Goal: Task Accomplishment & Management: Complete application form

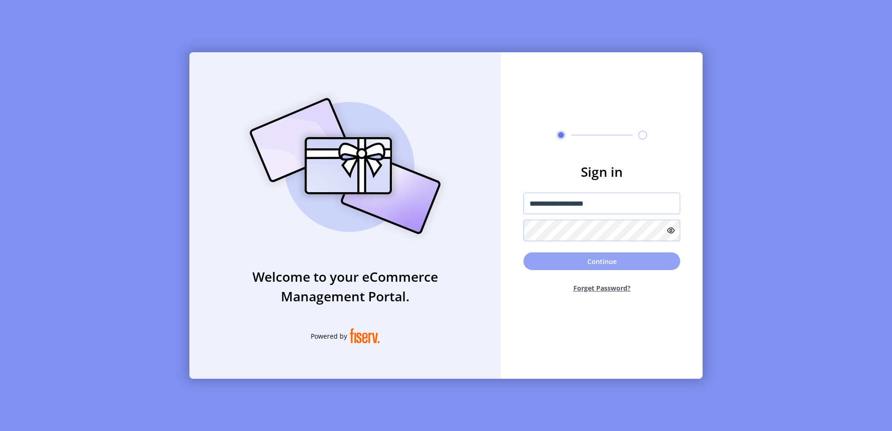
click at [597, 265] on button "Continue" at bounding box center [602, 262] width 157 height 18
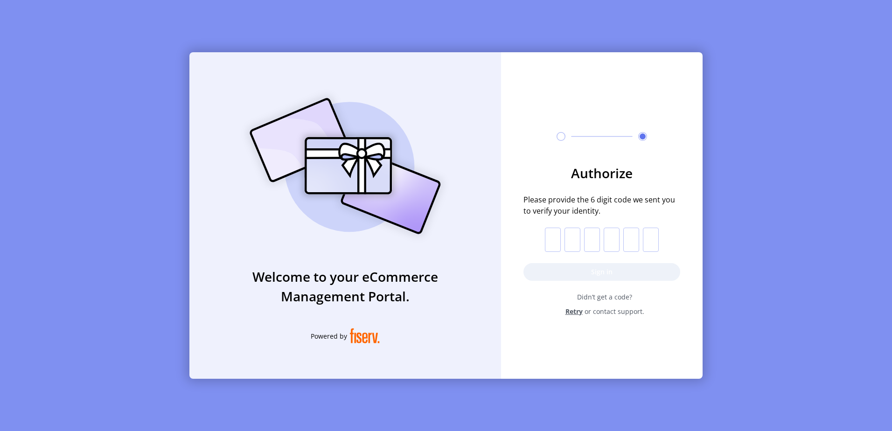
click at [556, 243] on input "text" at bounding box center [553, 240] width 16 height 24
type input "*"
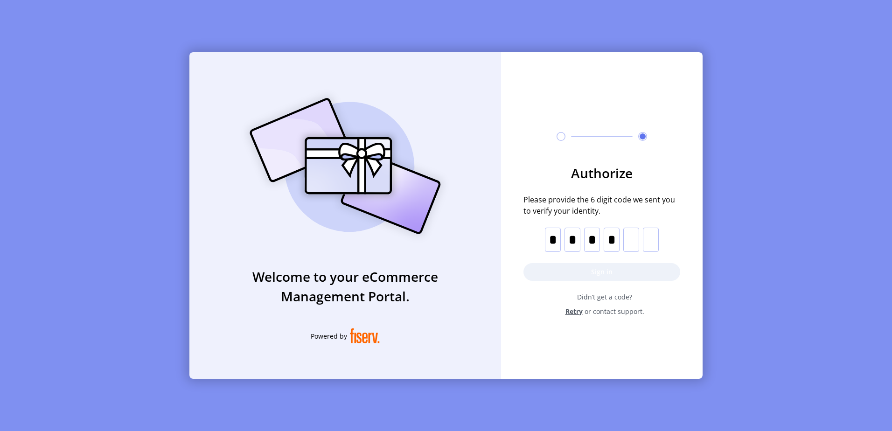
type input "*"
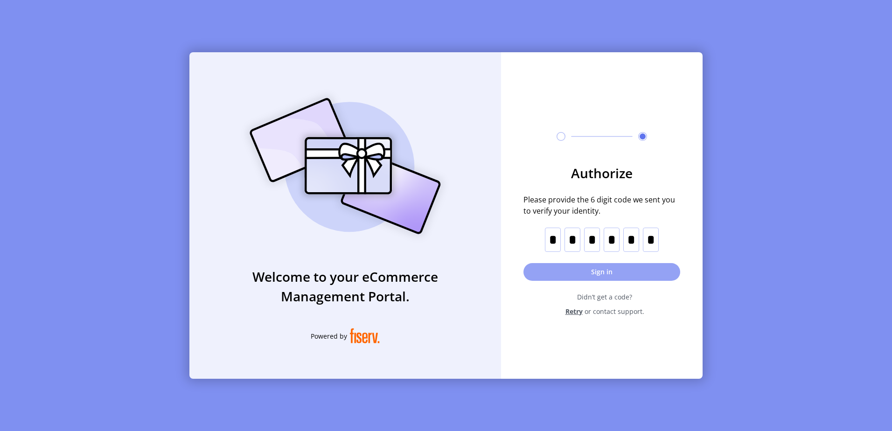
type input "*"
click at [602, 274] on button "Sign in" at bounding box center [602, 272] width 157 height 18
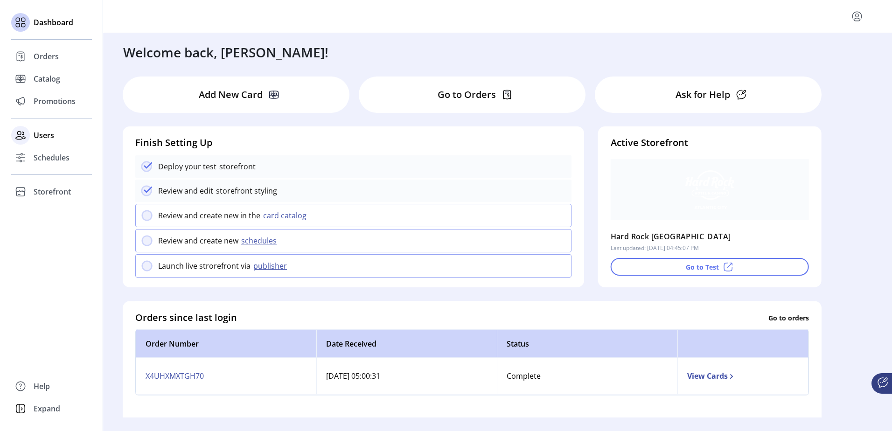
click at [44, 133] on span "Users" at bounding box center [44, 135] width 21 height 11
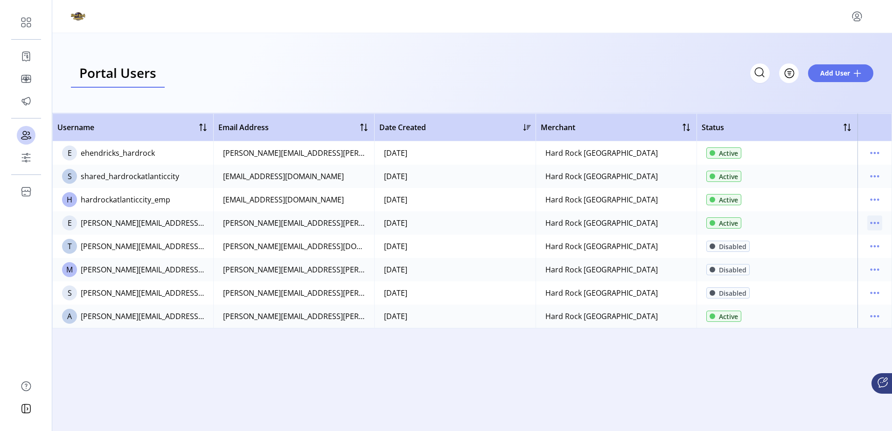
click at [875, 224] on icon "menu" at bounding box center [875, 223] width 1 height 1
click at [841, 256] on span "View Details" at bounding box center [835, 256] width 77 height 7
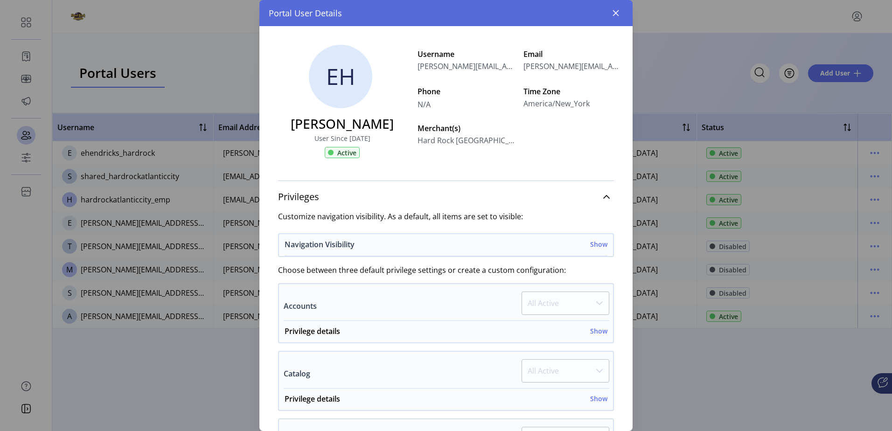
click at [593, 243] on h6 "Show" at bounding box center [598, 244] width 17 height 10
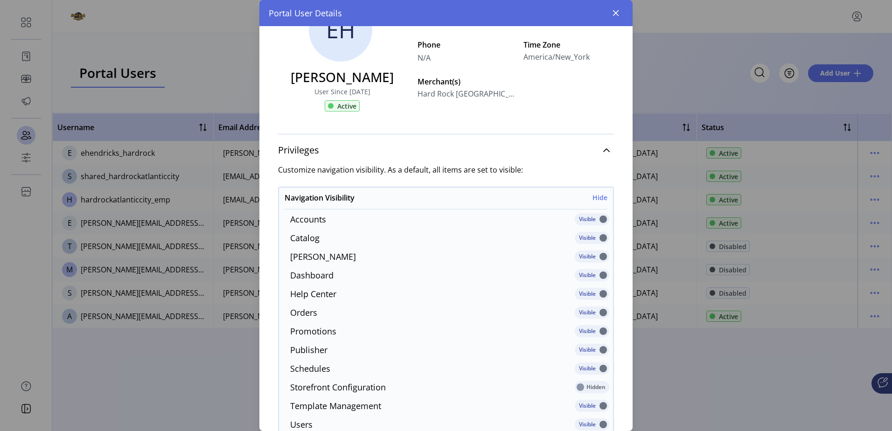
scroll to position [140, 0]
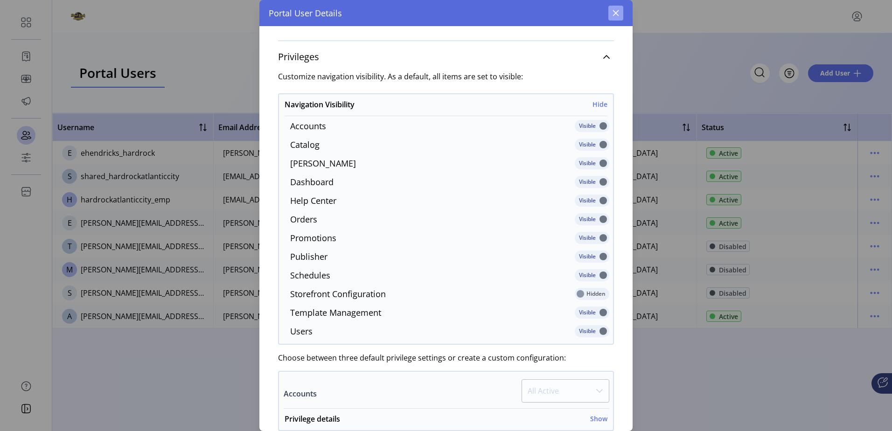
drag, startPoint x: 501, startPoint y: 9, endPoint x: 619, endPoint y: 11, distance: 118.1
click at [619, 11] on div "Portal User Details" at bounding box center [446, 13] width 373 height 26
drag, startPoint x: 502, startPoint y: 14, endPoint x: 534, endPoint y: 14, distance: 32.2
click at [534, 14] on div "Portal User Details" at bounding box center [446, 13] width 373 height 26
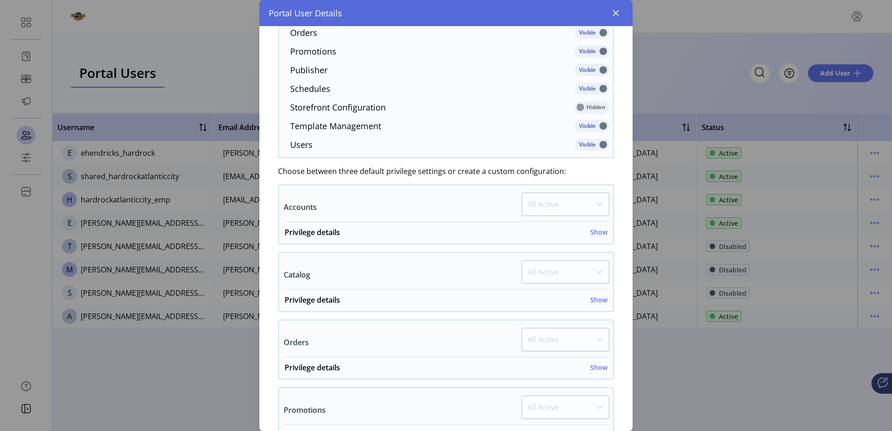
scroll to position [373, 0]
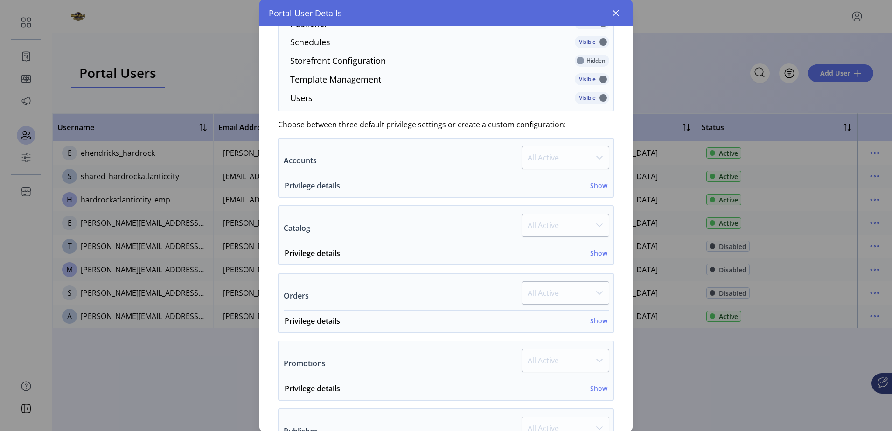
click at [594, 185] on h6 "Show" at bounding box center [598, 186] width 17 height 10
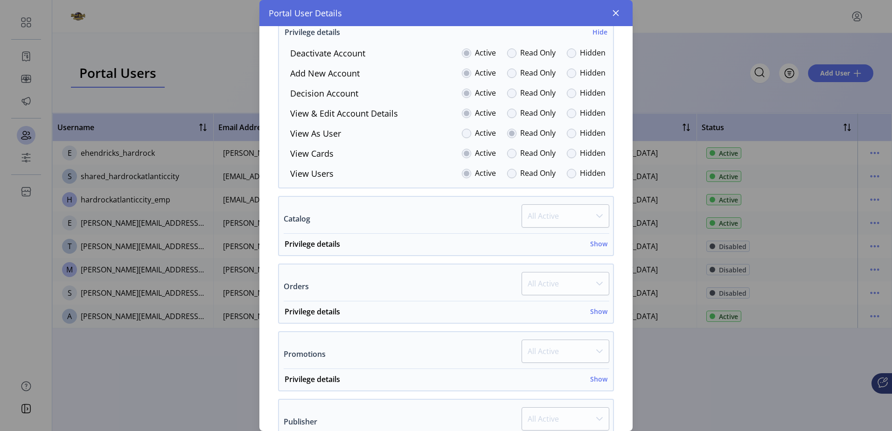
scroll to position [560, 0]
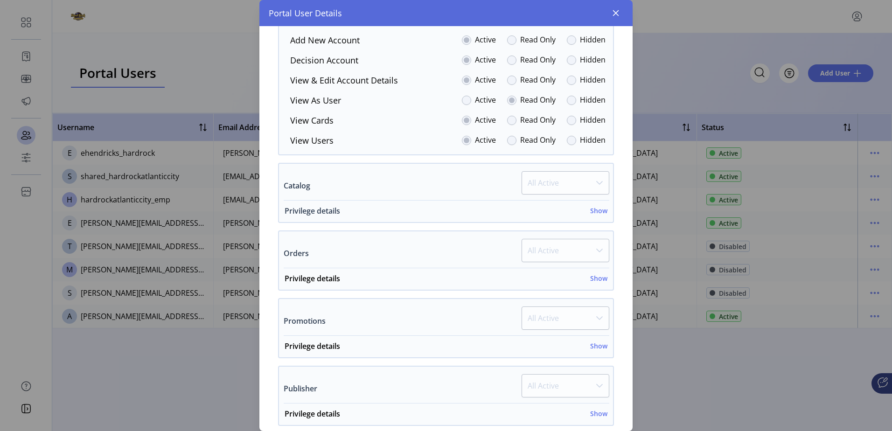
click at [593, 210] on h6 "Show" at bounding box center [598, 211] width 17 height 10
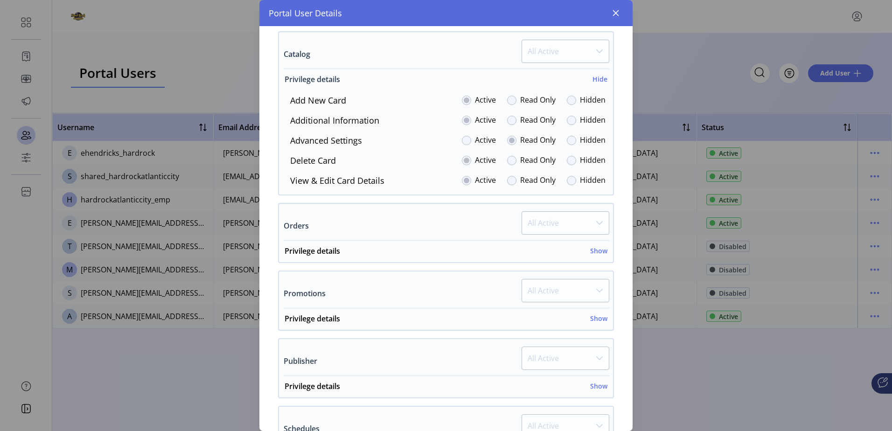
scroll to position [700, 0]
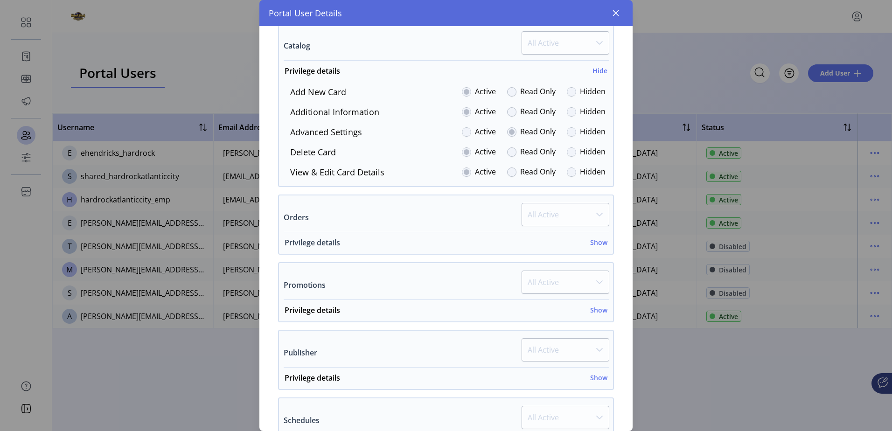
click at [593, 243] on h6 "Show" at bounding box center [598, 243] width 17 height 10
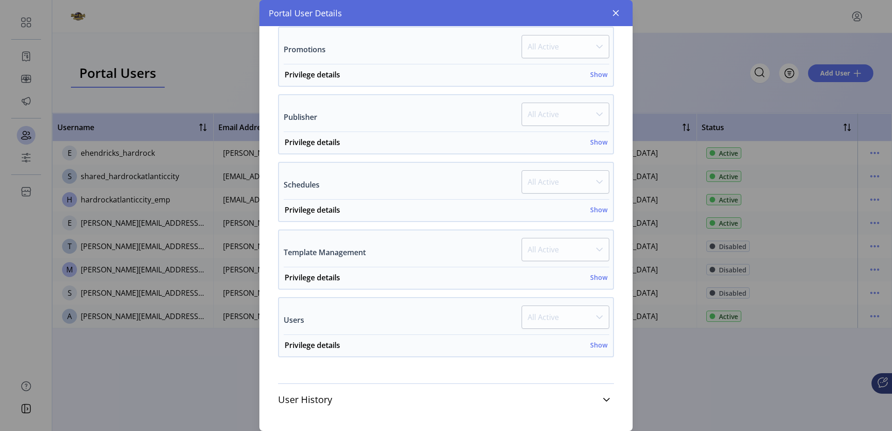
scroll to position [1124, 0]
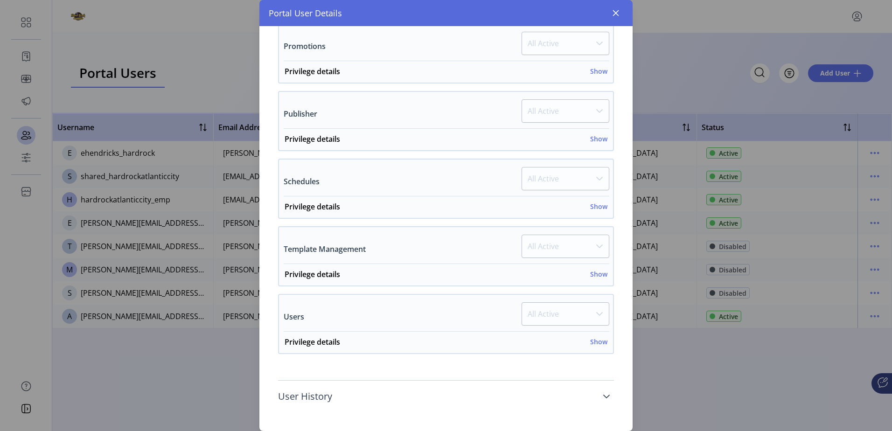
click at [603, 399] on icon at bounding box center [606, 396] width 7 height 7
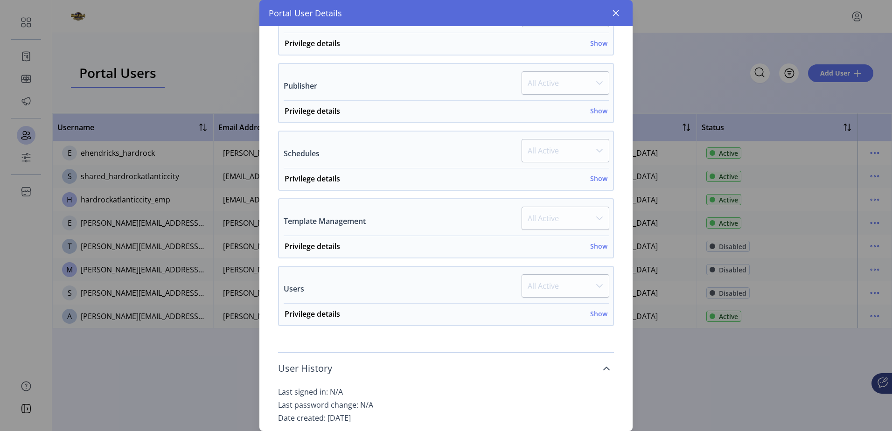
scroll to position [1180, 0]
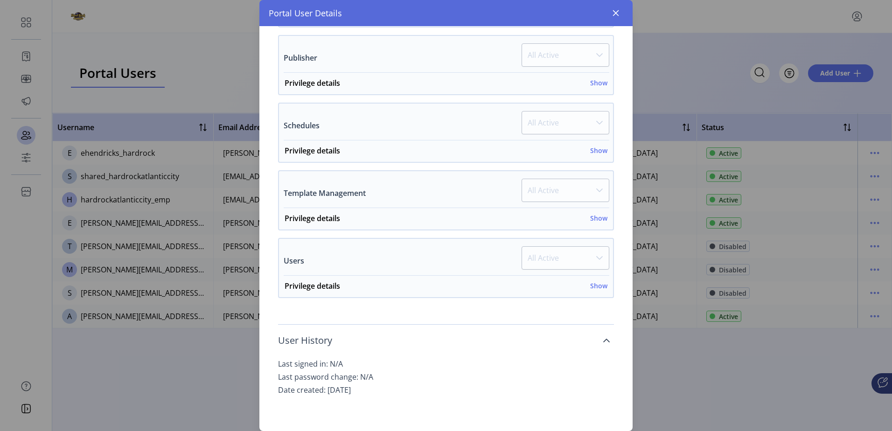
click at [603, 341] on icon at bounding box center [606, 340] width 7 height 7
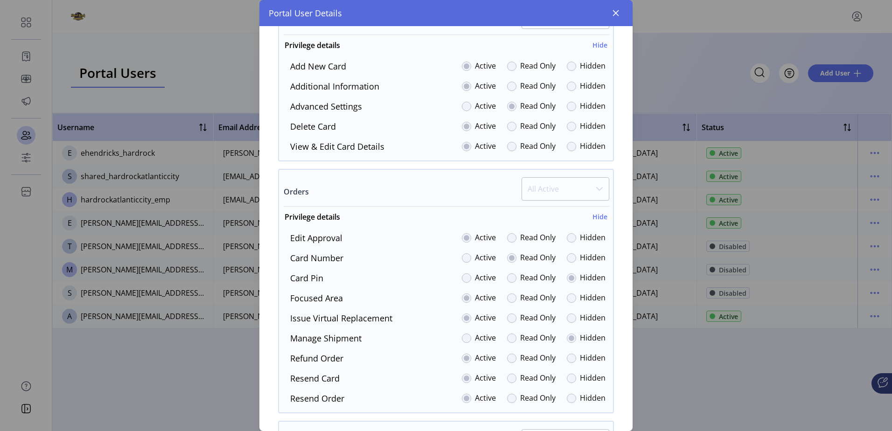
scroll to position [703, 0]
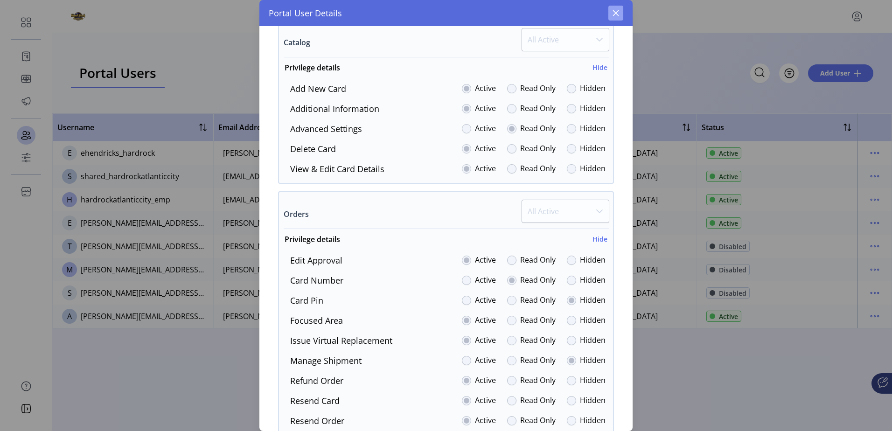
click at [616, 9] on button "button" at bounding box center [616, 13] width 15 height 15
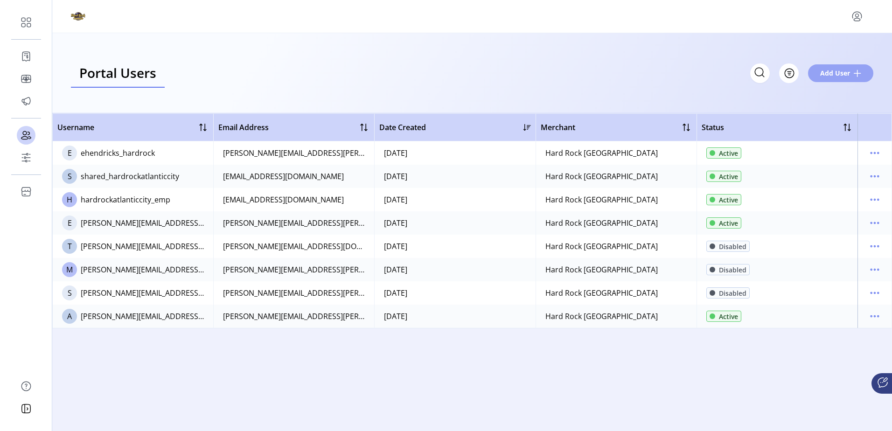
click at [839, 71] on span "Add User" at bounding box center [836, 73] width 30 height 10
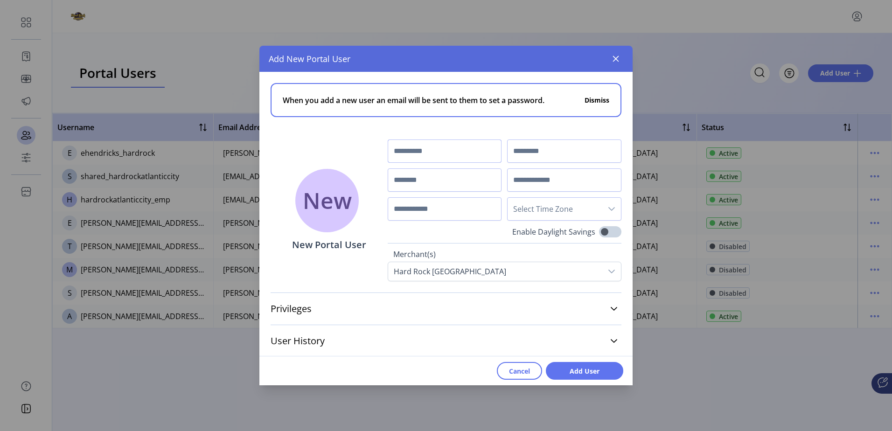
click at [444, 149] on input "text" at bounding box center [445, 151] width 114 height 23
type input "*****"
type input "********"
type input "*"
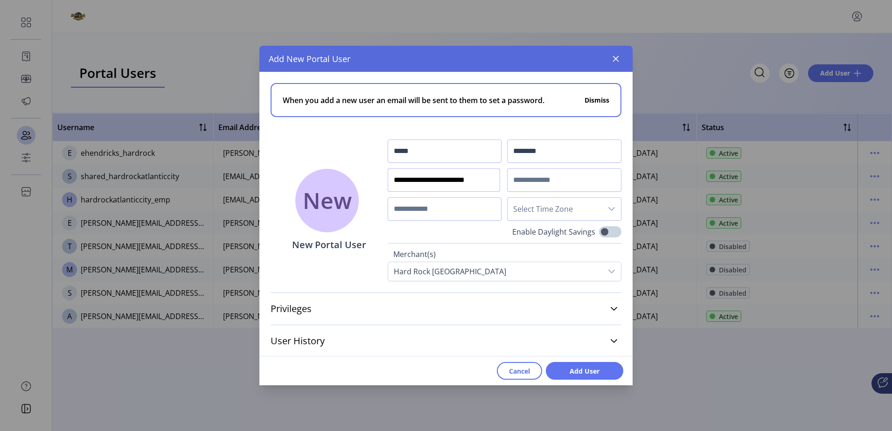
type input "**********"
click at [606, 213] on div "dropdown trigger" at bounding box center [612, 209] width 19 height 22
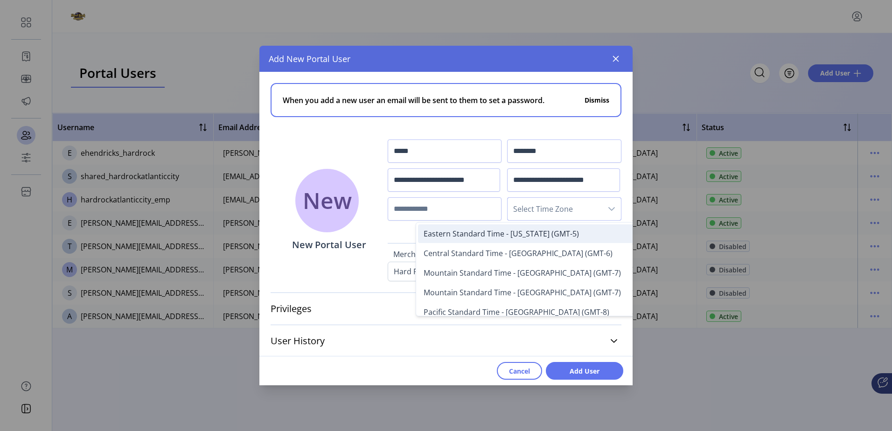
click at [527, 233] on span "Eastern Standard Time - [US_STATE] (GMT-5)" at bounding box center [501, 234] width 155 height 10
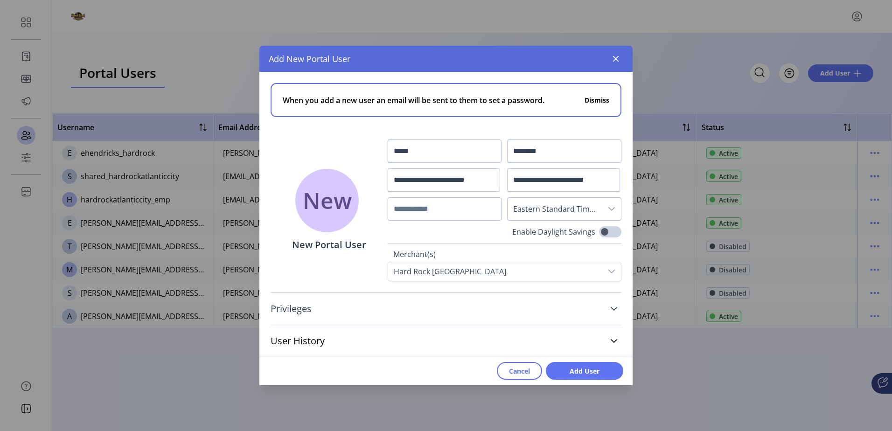
click at [484, 314] on link "Privileges" at bounding box center [446, 309] width 351 height 21
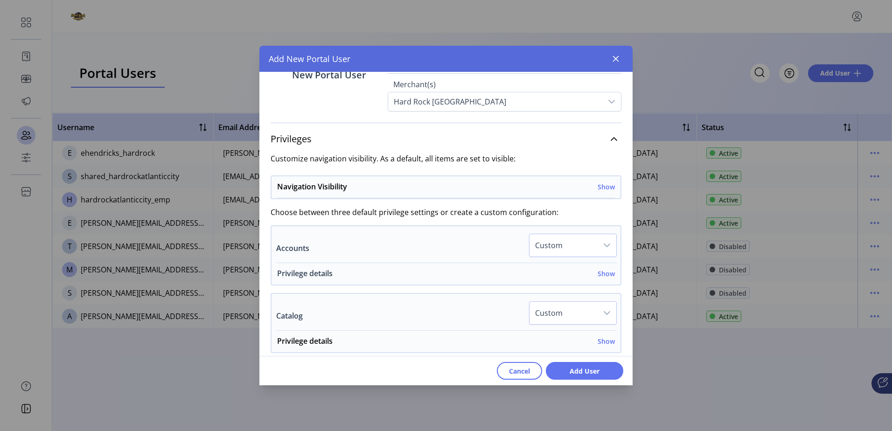
scroll to position [187, 0]
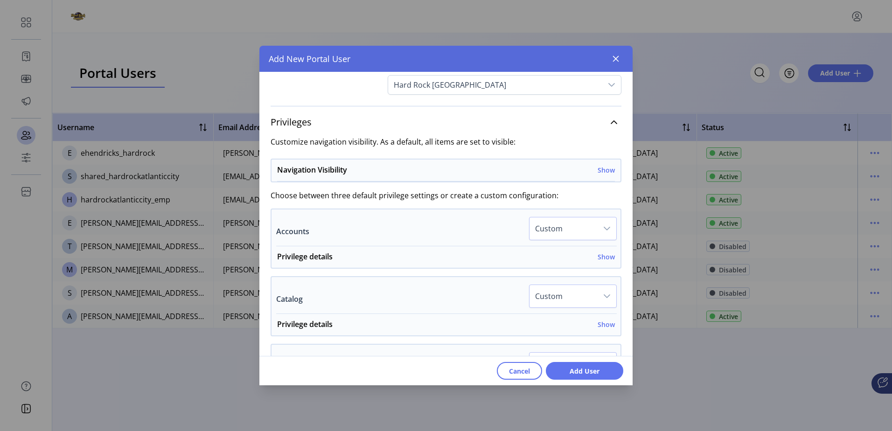
click at [604, 228] on icon "dropdown trigger" at bounding box center [607, 229] width 7 height 4
click at [592, 253] on li "All Active" at bounding box center [573, 253] width 83 height 19
click at [604, 231] on icon "dropdown trigger" at bounding box center [607, 228] width 7 height 7
click at [598, 258] on h6 "Show" at bounding box center [606, 257] width 17 height 10
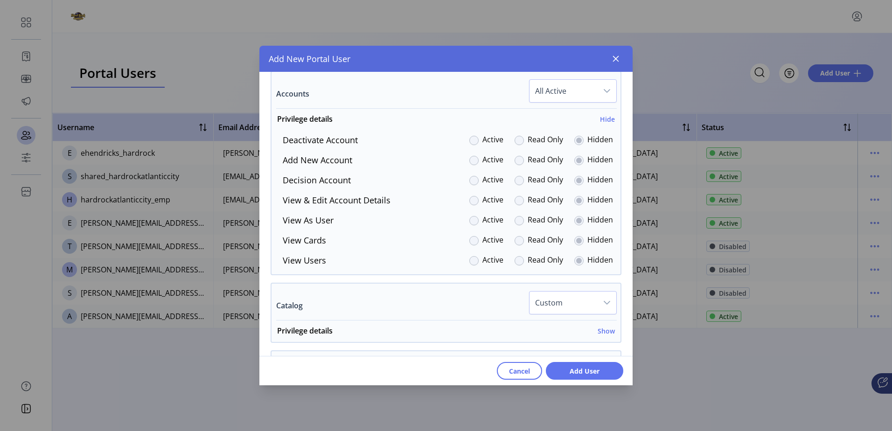
scroll to position [327, 0]
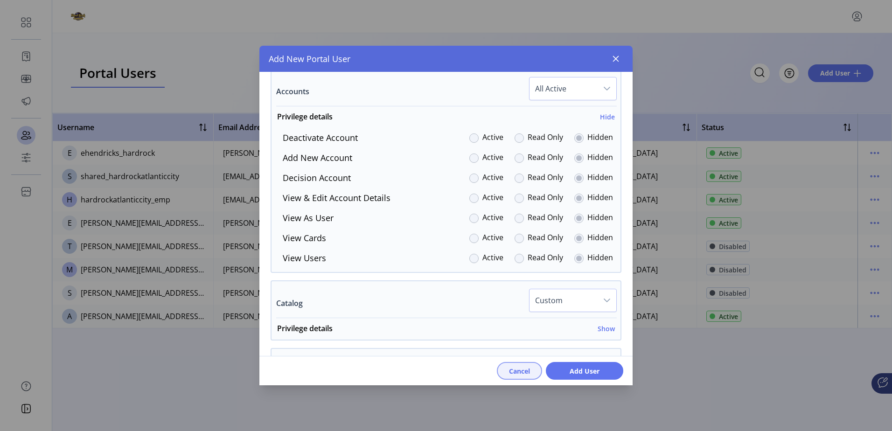
click at [526, 367] on span "Cancel" at bounding box center [519, 371] width 21 height 10
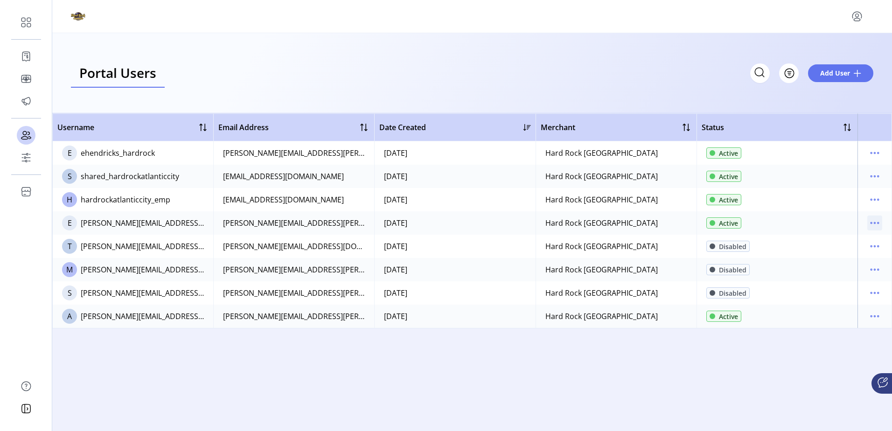
click at [879, 222] on icon "menu" at bounding box center [875, 223] width 15 height 15
click at [831, 254] on span "View Details" at bounding box center [835, 256] width 77 height 7
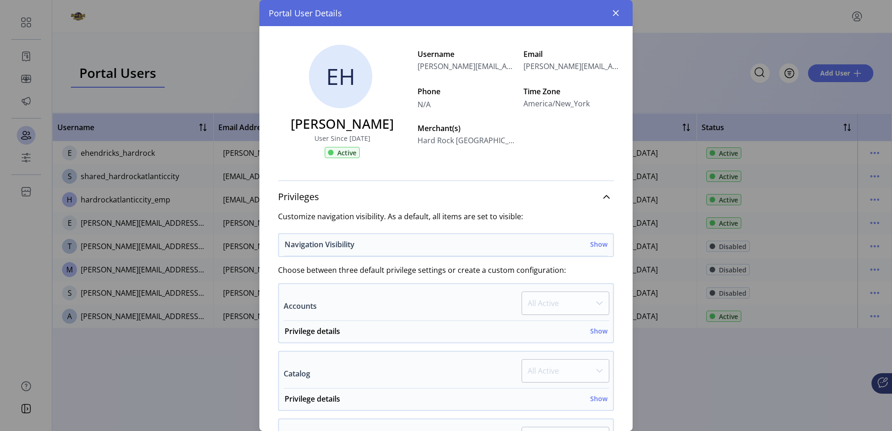
click at [597, 245] on h6 "Show" at bounding box center [598, 244] width 17 height 10
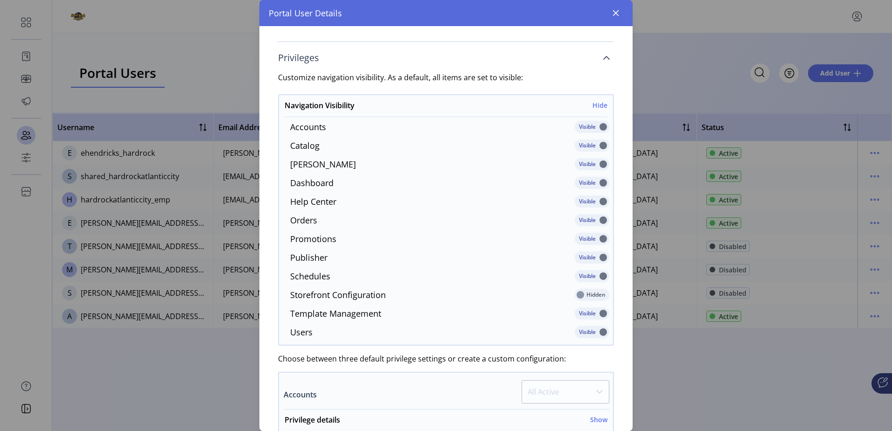
scroll to position [140, 0]
click at [603, 59] on icon at bounding box center [606, 56] width 7 height 7
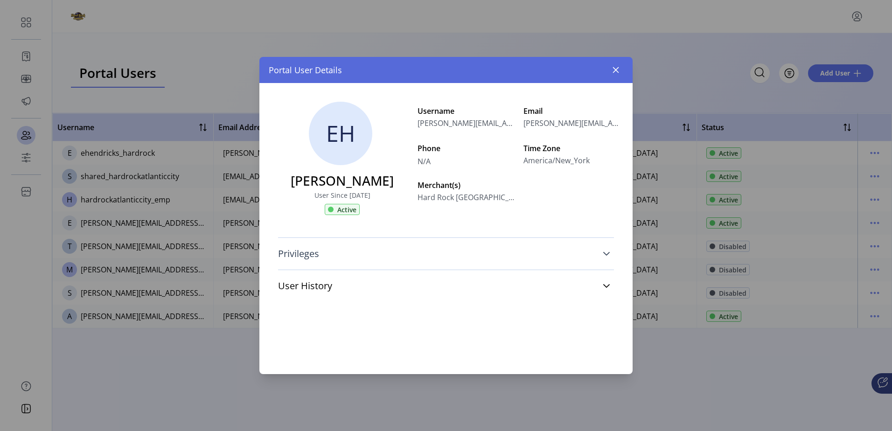
scroll to position [0, 0]
click at [607, 249] on link "Privileges" at bounding box center [446, 254] width 336 height 21
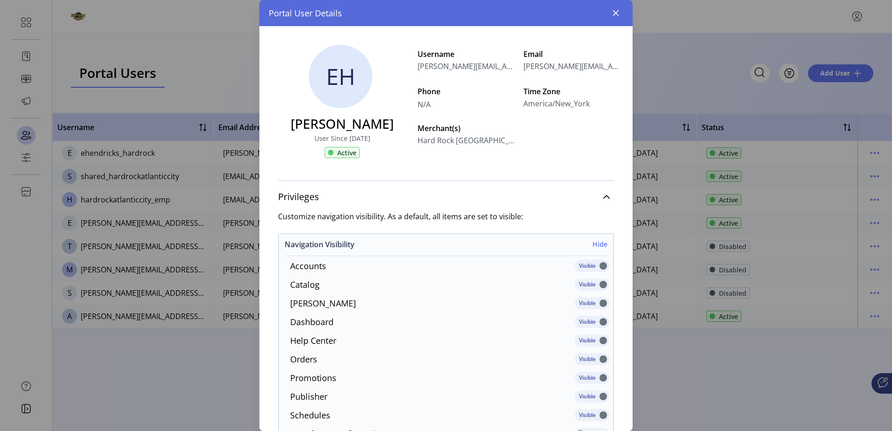
click at [598, 246] on h6 "Hide" at bounding box center [600, 244] width 15 height 10
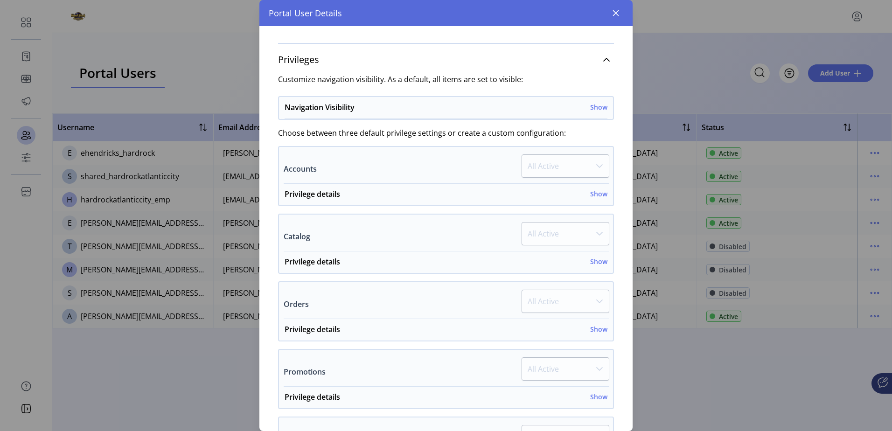
scroll to position [140, 0]
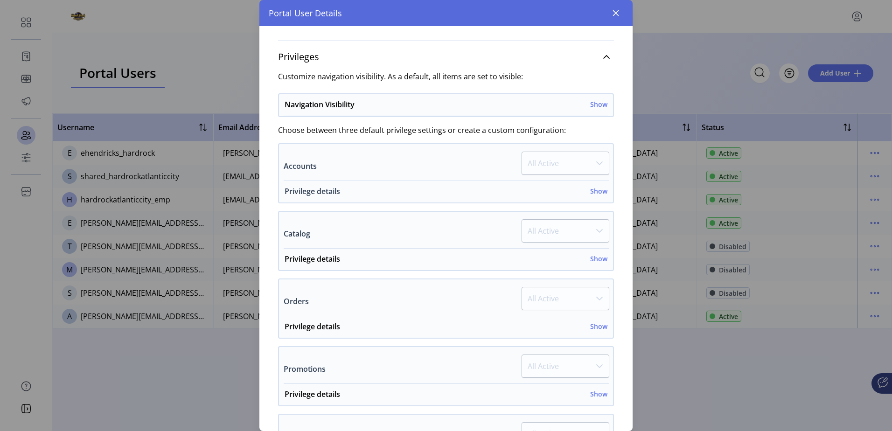
click at [595, 191] on h6 "Show" at bounding box center [598, 191] width 17 height 10
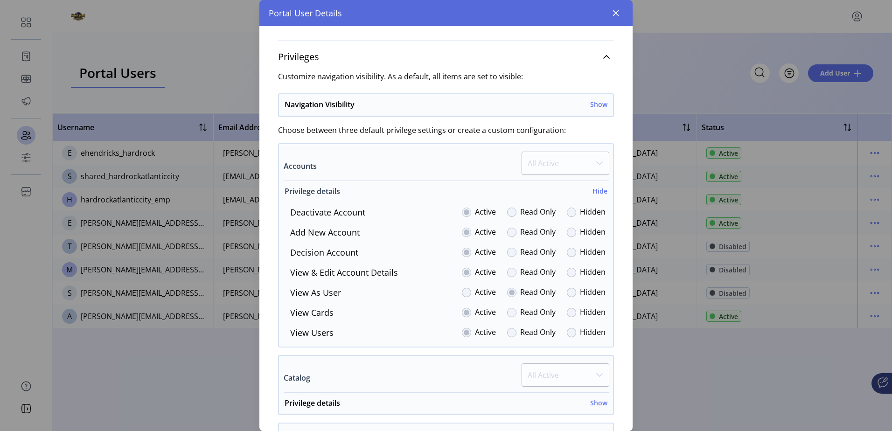
click at [600, 191] on h6 "Hide" at bounding box center [600, 191] width 15 height 10
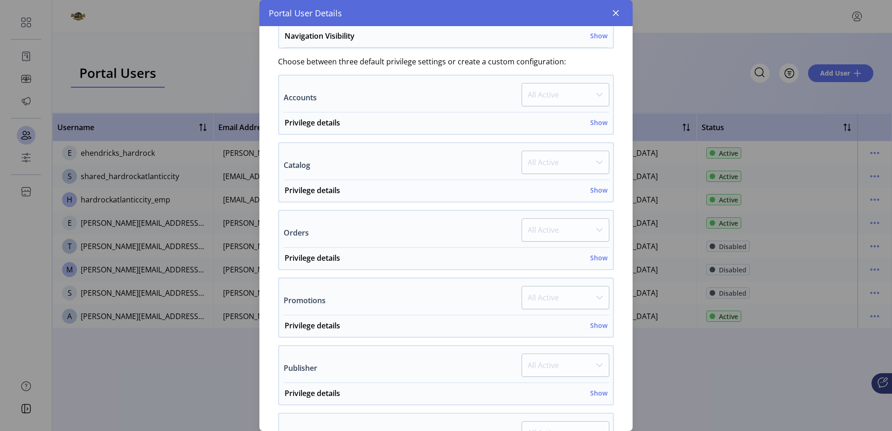
scroll to position [233, 0]
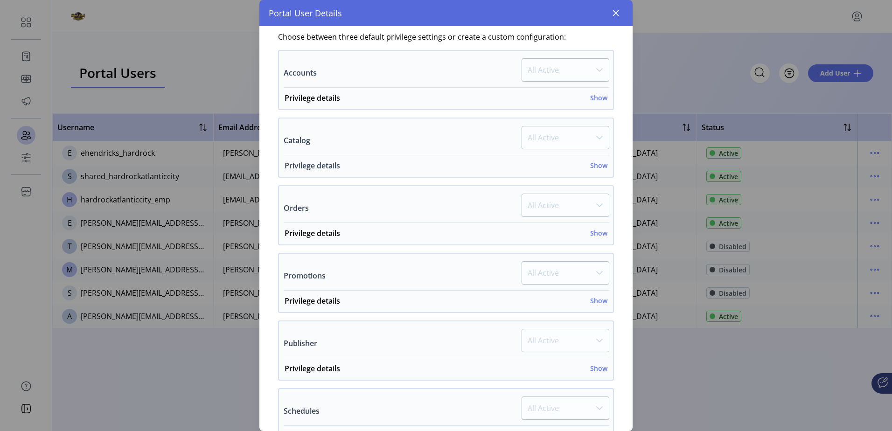
click at [596, 167] on h6 "Show" at bounding box center [598, 166] width 17 height 10
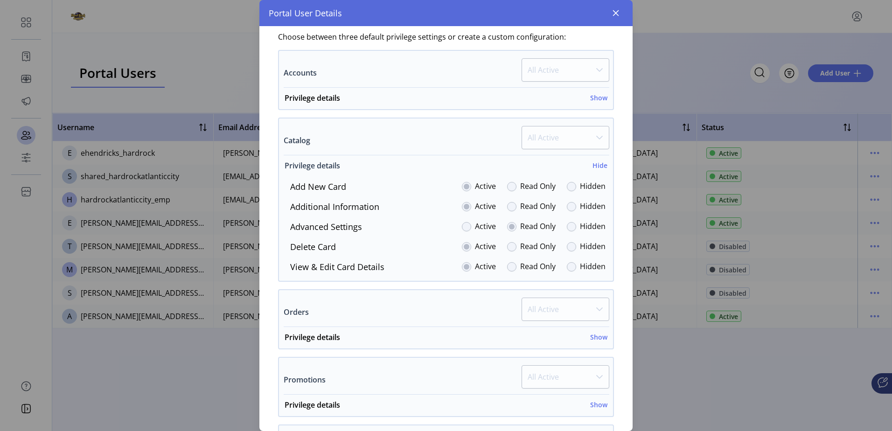
click at [597, 165] on h6 "Hide" at bounding box center [600, 166] width 15 height 10
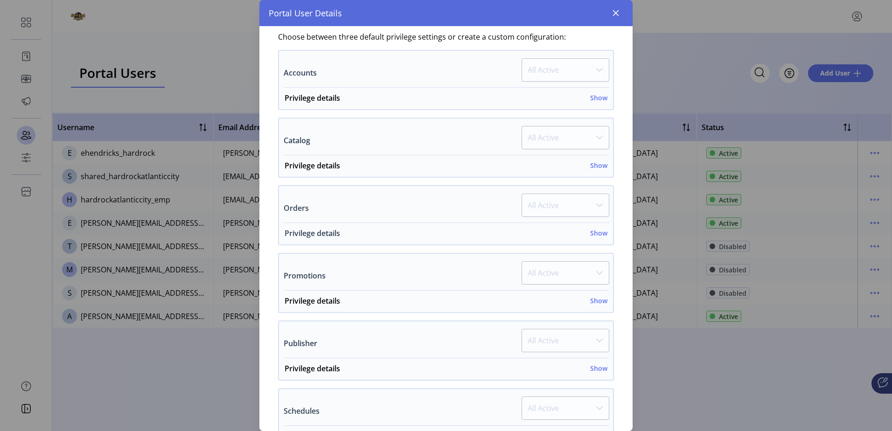
click at [595, 235] on h6 "Show" at bounding box center [598, 233] width 17 height 10
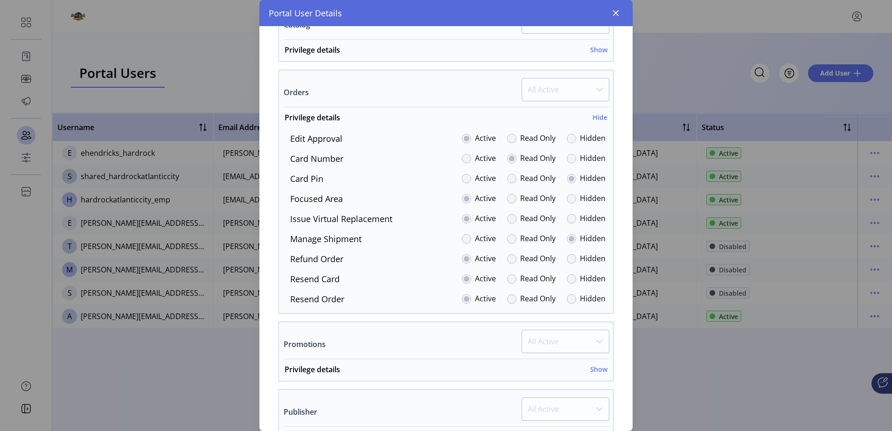
scroll to position [354, 0]
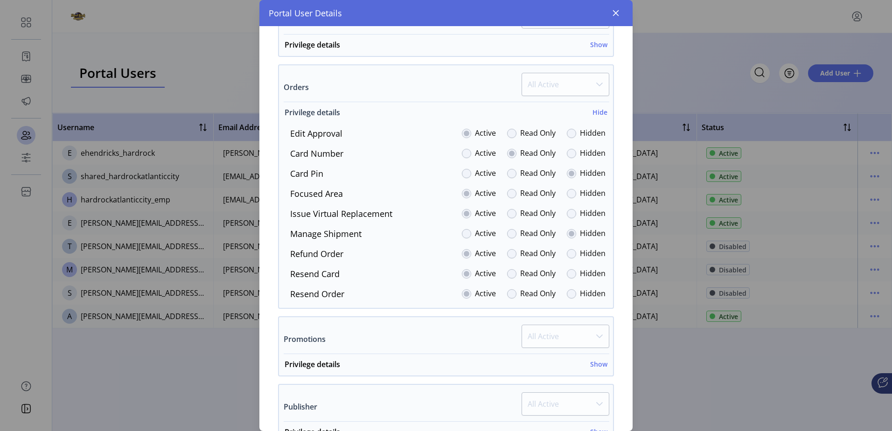
click at [600, 114] on h6 "Hide" at bounding box center [600, 112] width 15 height 10
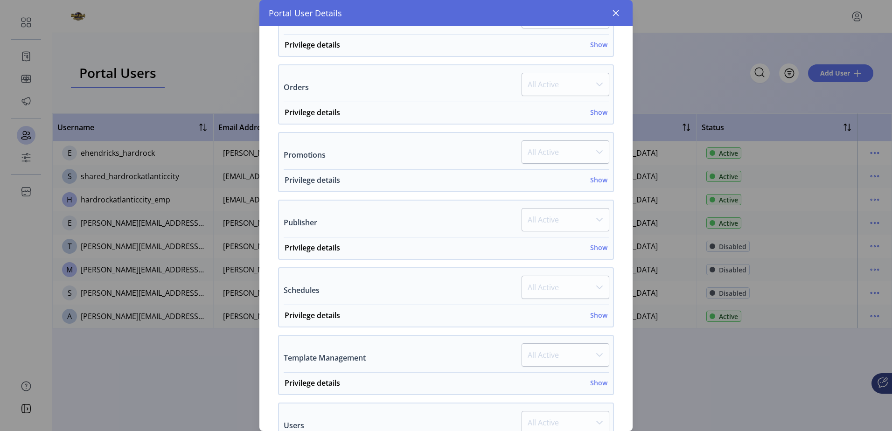
click at [593, 180] on h6 "Show" at bounding box center [598, 180] width 17 height 10
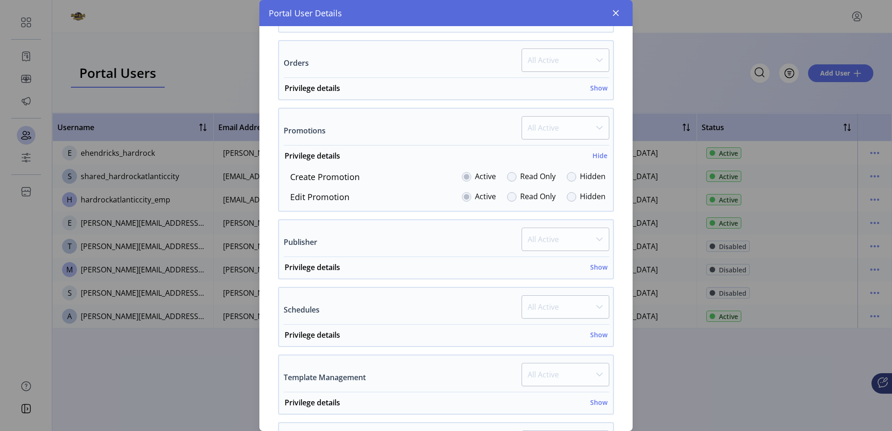
scroll to position [401, 0]
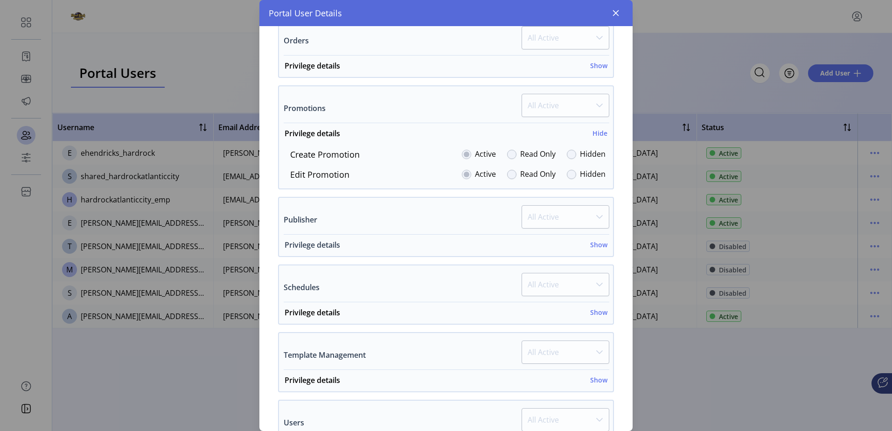
click at [597, 246] on h6 "Show" at bounding box center [598, 245] width 17 height 10
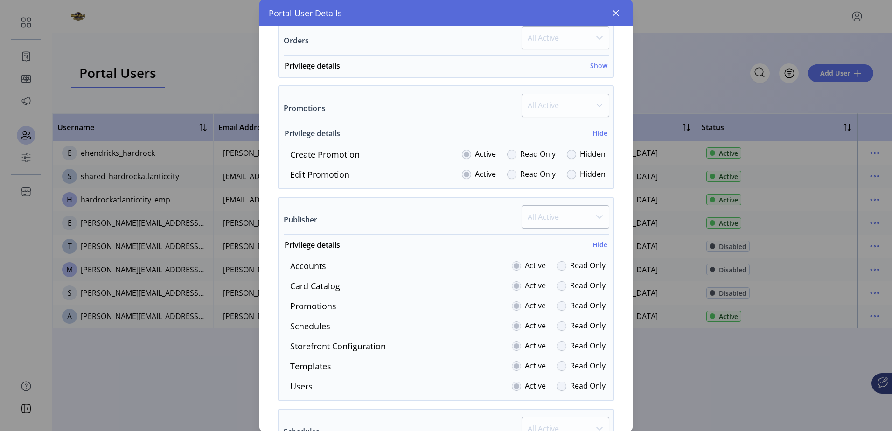
click at [594, 135] on h6 "Hide" at bounding box center [600, 133] width 15 height 10
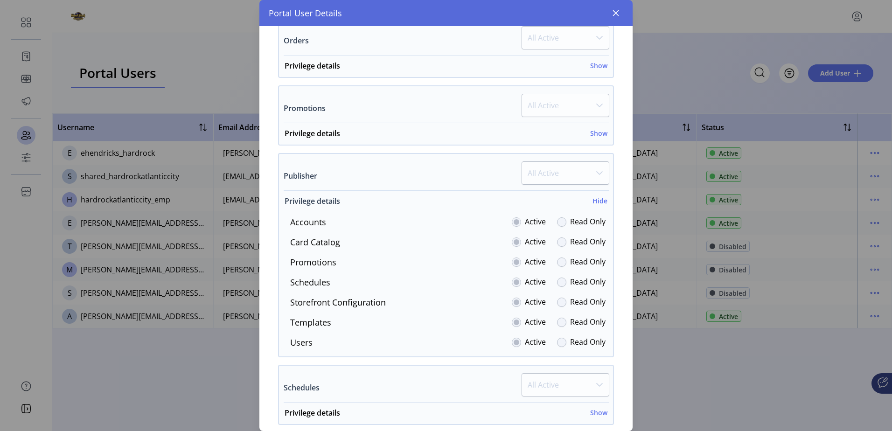
click at [593, 201] on h6 "Hide" at bounding box center [600, 201] width 15 height 10
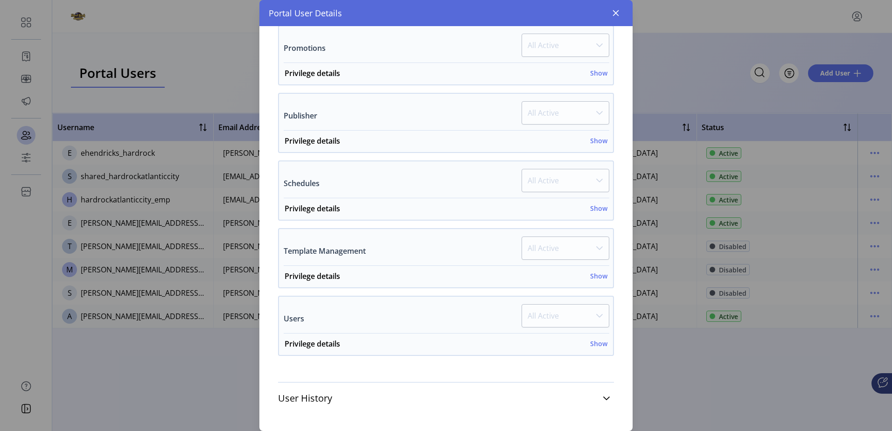
scroll to position [463, 0]
click at [599, 208] on h6 "Show" at bounding box center [598, 207] width 17 height 10
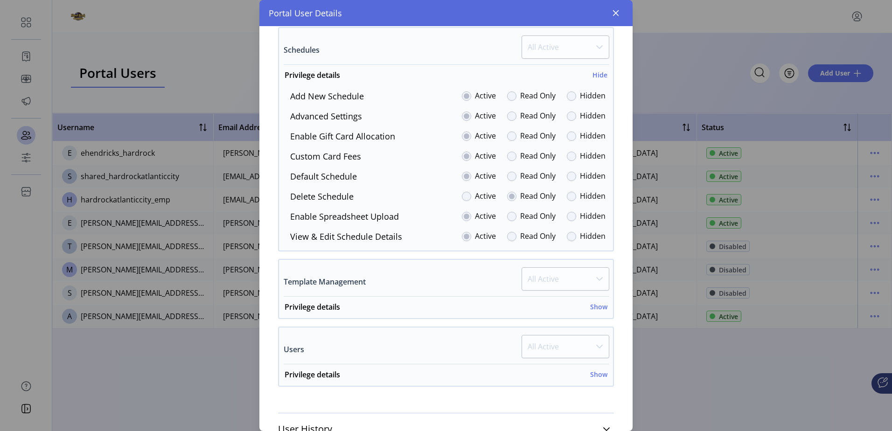
scroll to position [603, 0]
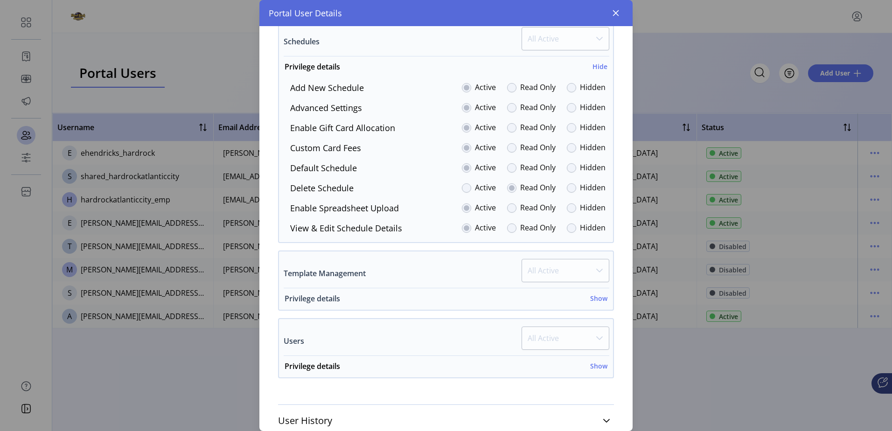
click at [596, 295] on h6 "Show" at bounding box center [598, 299] width 17 height 10
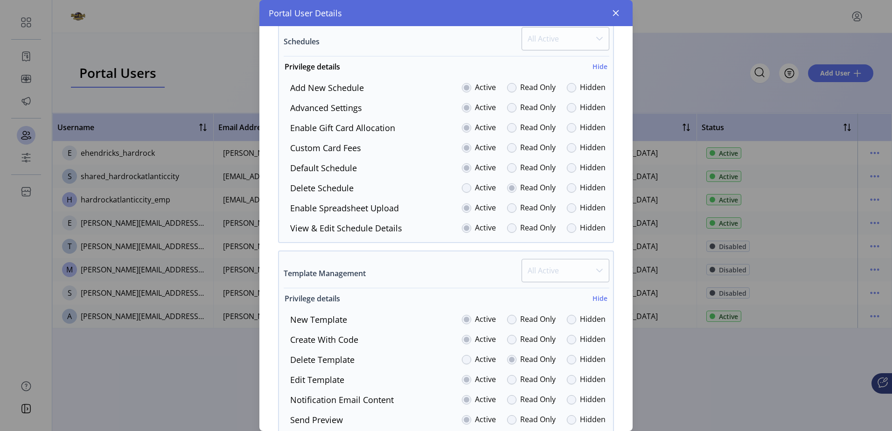
click at [597, 298] on h6 "Hide" at bounding box center [600, 299] width 15 height 10
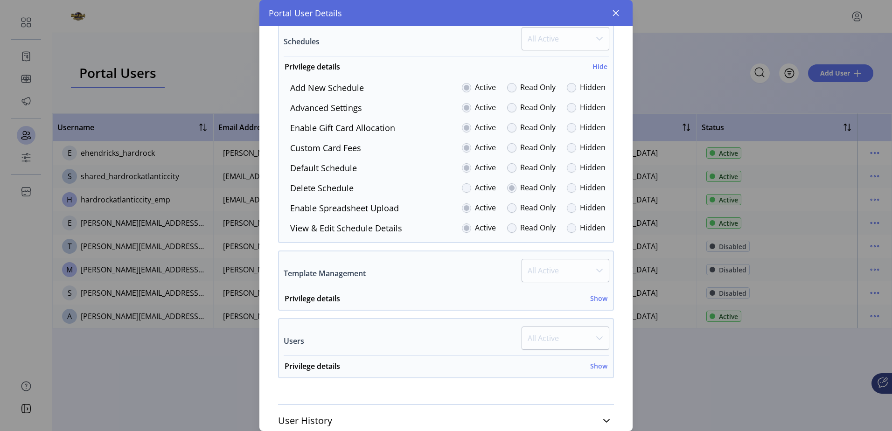
scroll to position [556, 0]
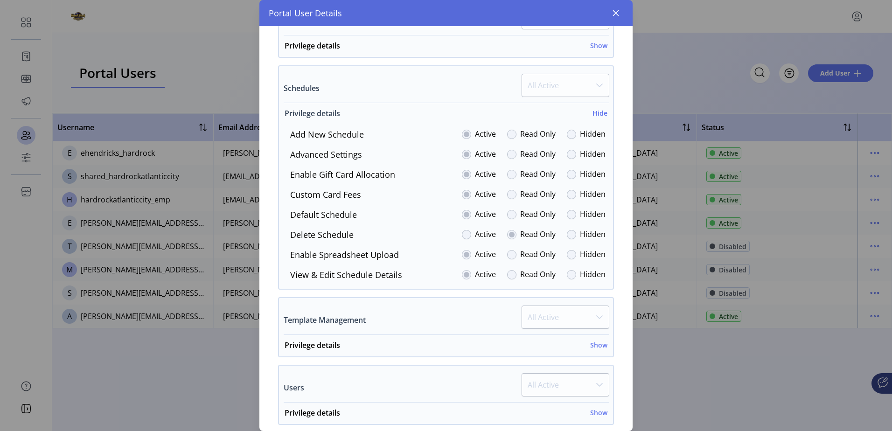
click at [599, 112] on h6 "Hide" at bounding box center [600, 113] width 15 height 10
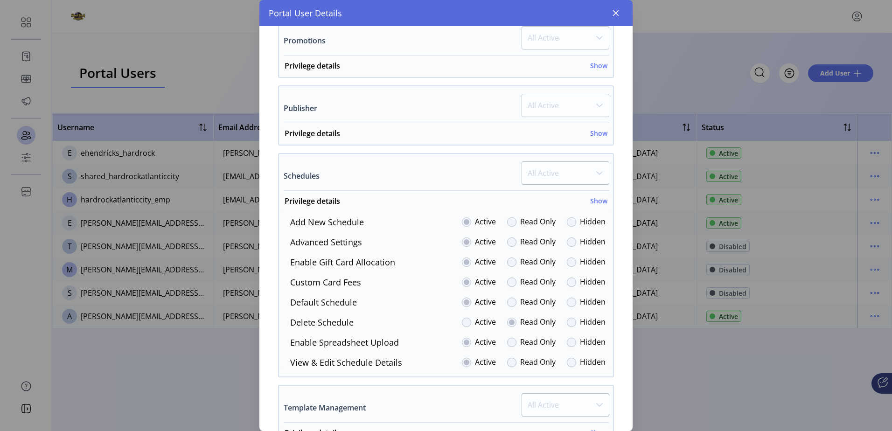
scroll to position [463, 0]
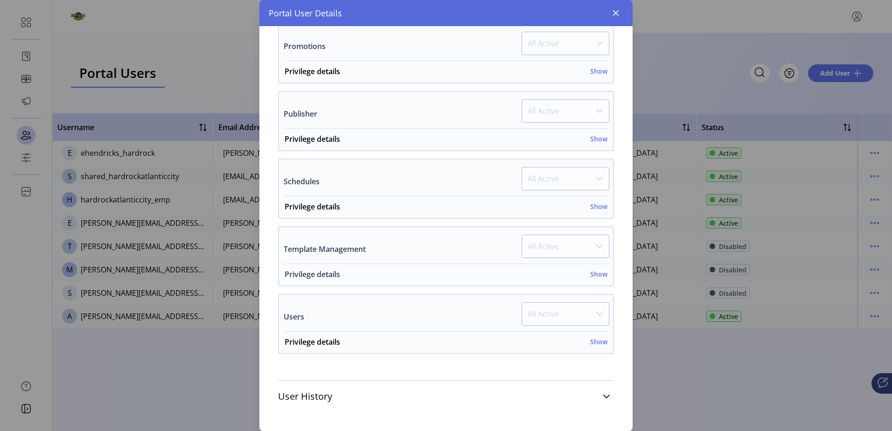
click at [598, 275] on h6 "Show" at bounding box center [598, 274] width 17 height 10
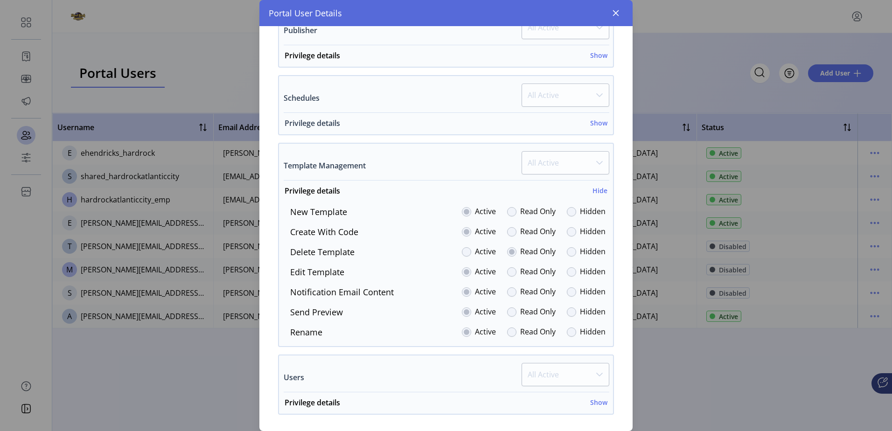
scroll to position [556, 0]
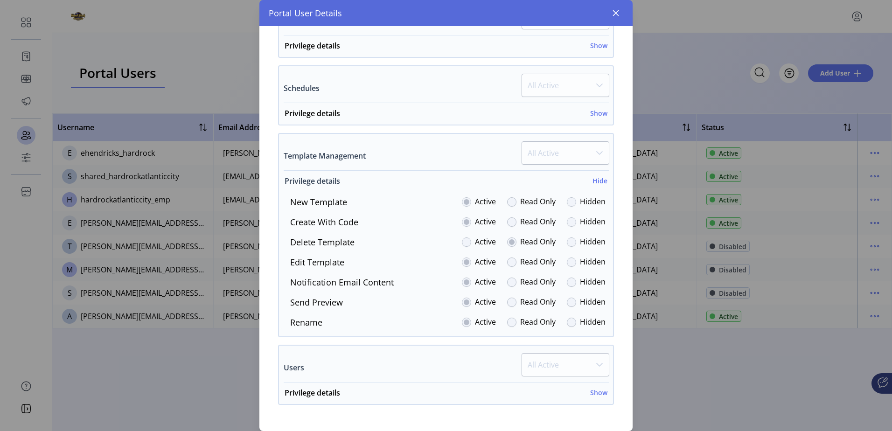
click at [597, 180] on h6 "Hide" at bounding box center [600, 181] width 15 height 10
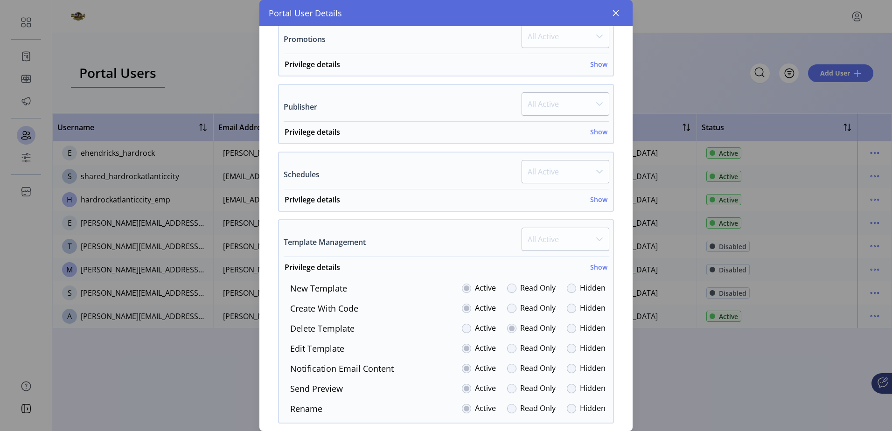
scroll to position [463, 0]
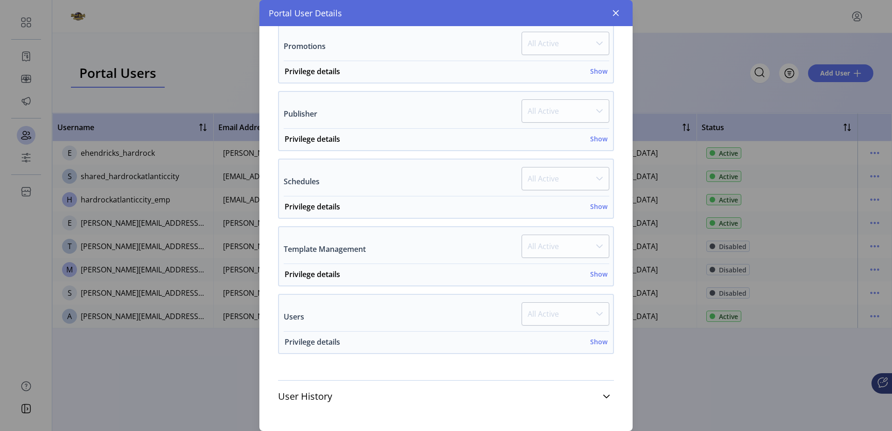
click at [595, 342] on h6 "Show" at bounding box center [598, 342] width 17 height 10
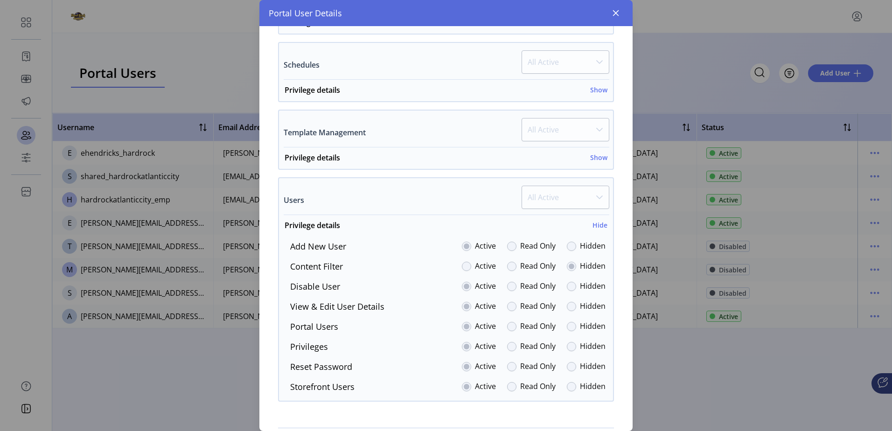
scroll to position [603, 0]
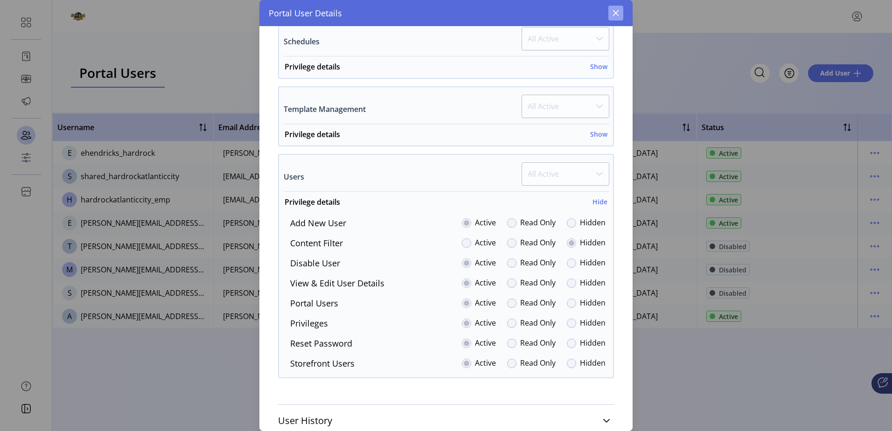
click at [614, 14] on icon "button" at bounding box center [615, 12] width 7 height 7
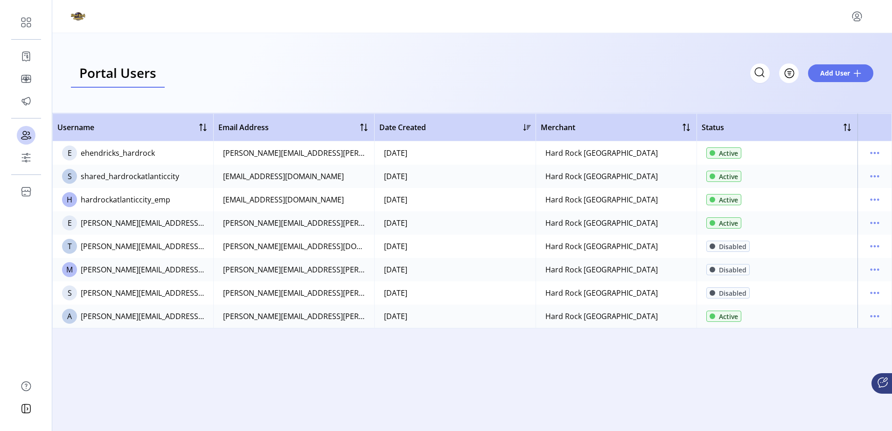
scroll to position [1452, 0]
click at [835, 77] on span "Add User" at bounding box center [836, 73] width 30 height 10
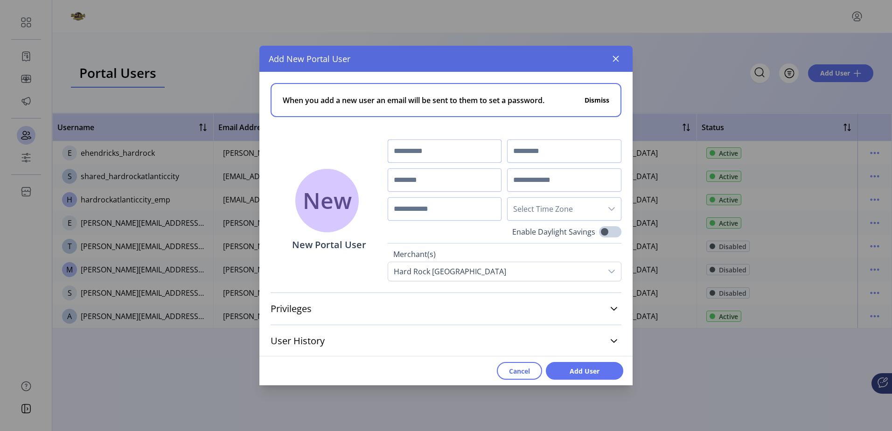
click at [463, 150] on input "text" at bounding box center [445, 151] width 114 height 23
type input "*****"
type input "********"
type input "**********"
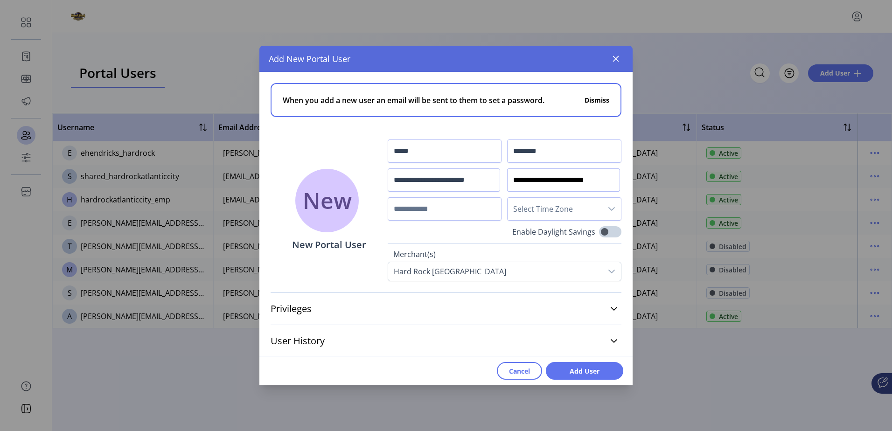
type input "**********"
click at [570, 211] on span "Select Time Zone" at bounding box center [555, 209] width 95 height 22
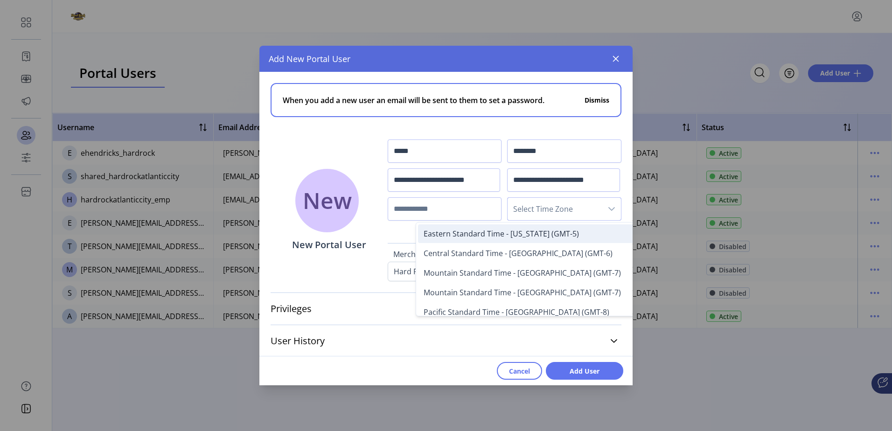
click at [534, 230] on span "Eastern Standard Time - [US_STATE] (GMT-5)" at bounding box center [501, 234] width 155 height 10
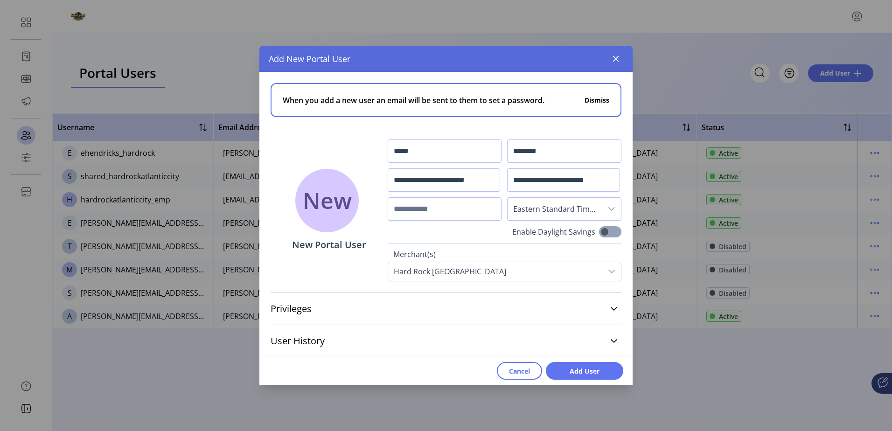
click at [606, 232] on span at bounding box center [610, 231] width 22 height 11
click at [433, 314] on link "Privileges" at bounding box center [446, 309] width 351 height 21
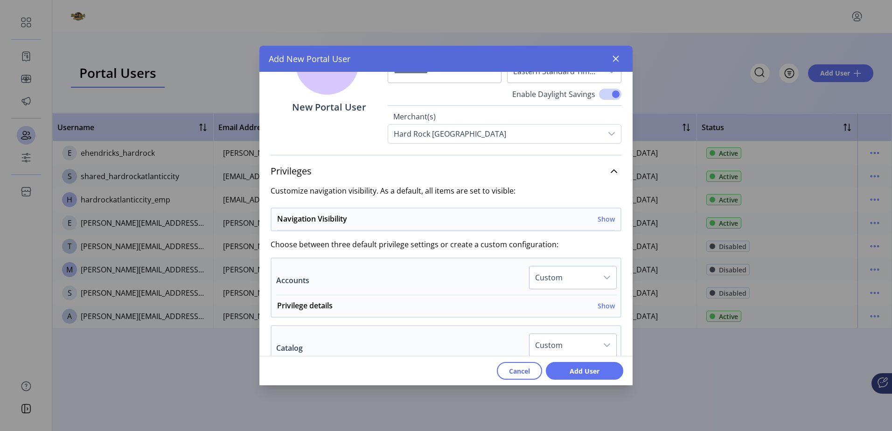
scroll to position [140, 0]
type input "*****"
click at [604, 218] on h6 "Show" at bounding box center [606, 217] width 17 height 10
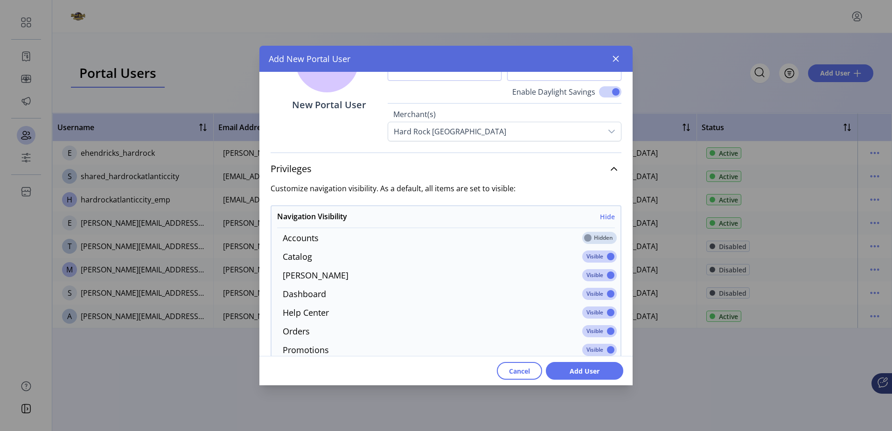
click at [598, 235] on span at bounding box center [600, 238] width 35 height 12
click at [583, 237] on span at bounding box center [600, 238] width 35 height 12
drag, startPoint x: 583, startPoint y: 237, endPoint x: 612, endPoint y: 237, distance: 28.5
click at [612, 237] on span at bounding box center [600, 238] width 35 height 12
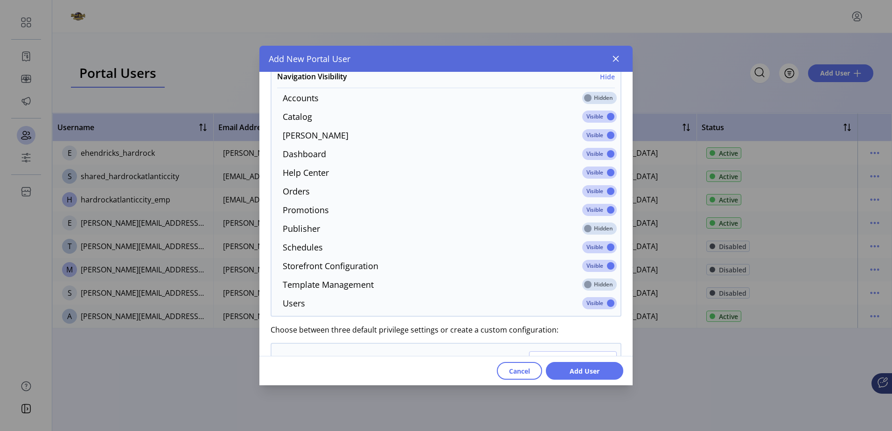
scroll to position [233, 0]
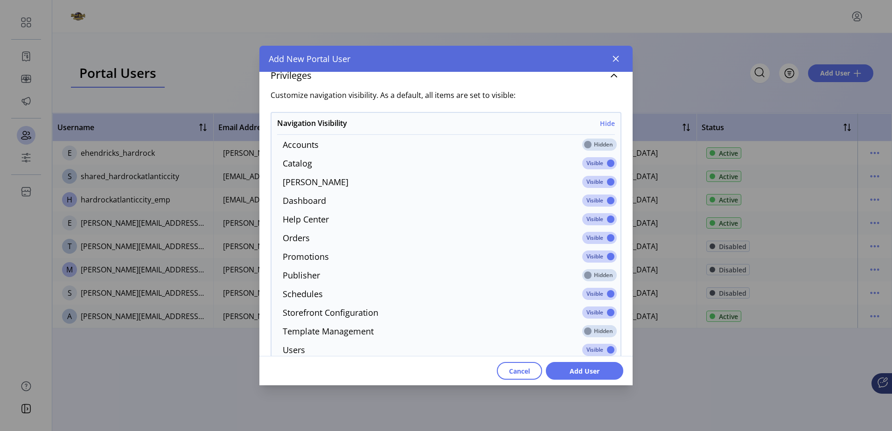
click at [603, 144] on span at bounding box center [600, 145] width 35 height 12
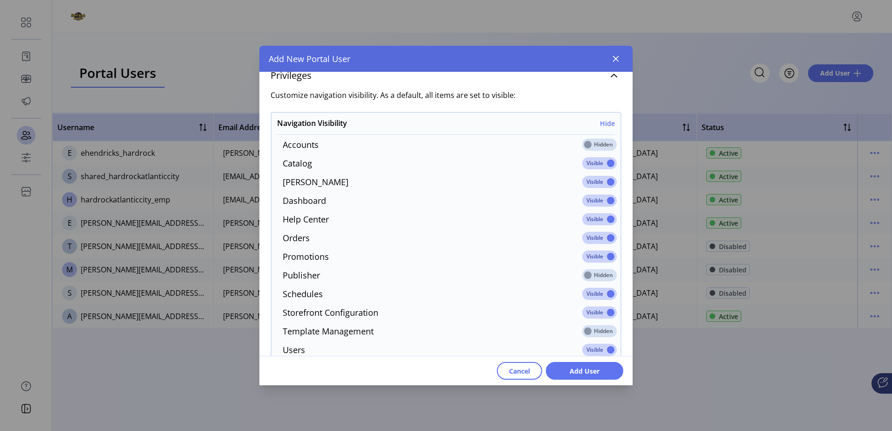
click at [603, 144] on span at bounding box center [600, 145] width 35 height 12
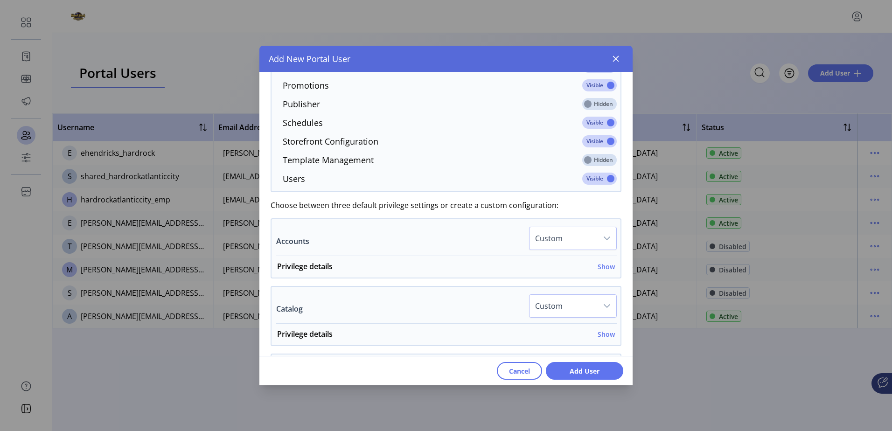
scroll to position [420, 0]
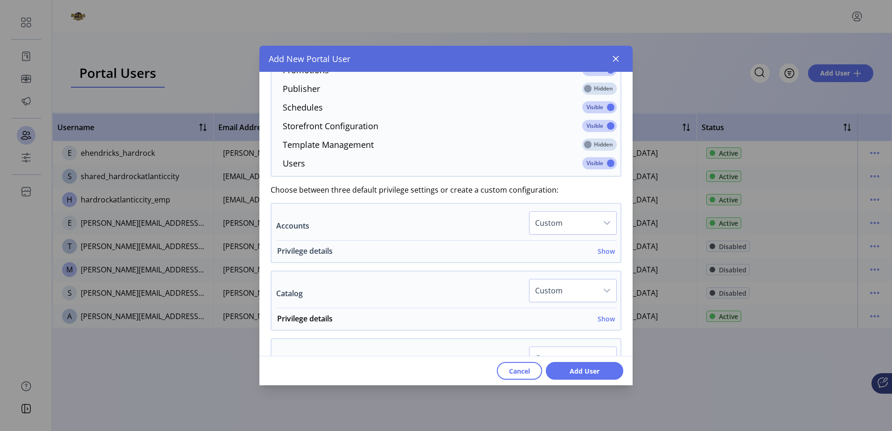
click at [598, 253] on h6 "Show" at bounding box center [606, 251] width 17 height 10
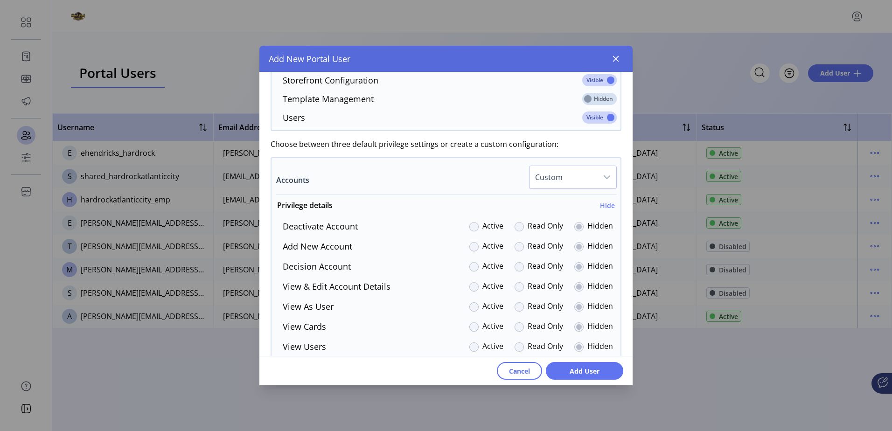
scroll to position [467, 0]
click at [598, 178] on div "dropdown trigger" at bounding box center [607, 176] width 19 height 22
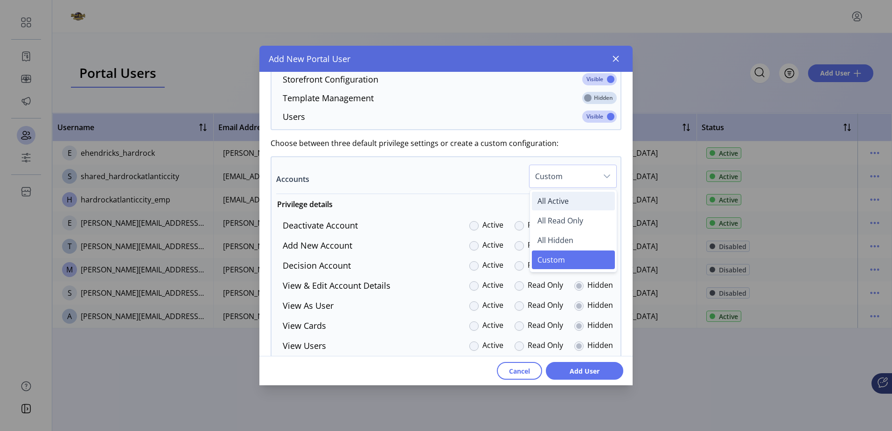
click at [576, 204] on li "All Active" at bounding box center [573, 201] width 83 height 19
click at [471, 224] on div at bounding box center [474, 225] width 9 height 9
click at [470, 226] on div at bounding box center [474, 225] width 9 height 9
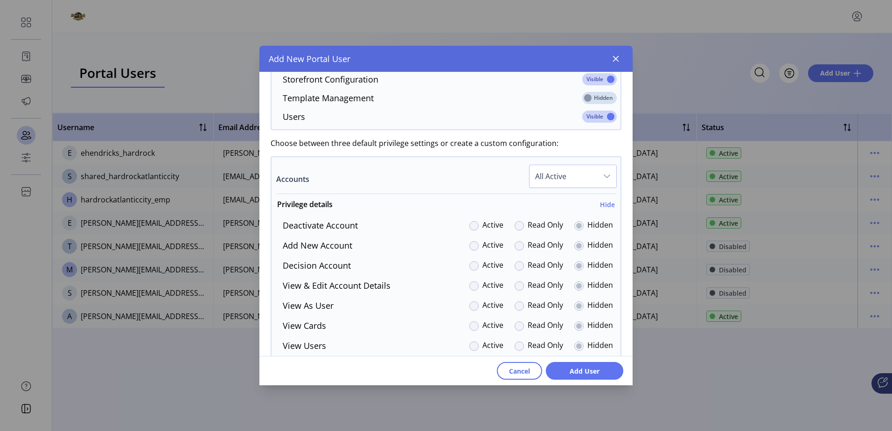
click at [470, 226] on div at bounding box center [474, 225] width 9 height 9
click at [527, 369] on span "Cancel" at bounding box center [519, 371] width 21 height 10
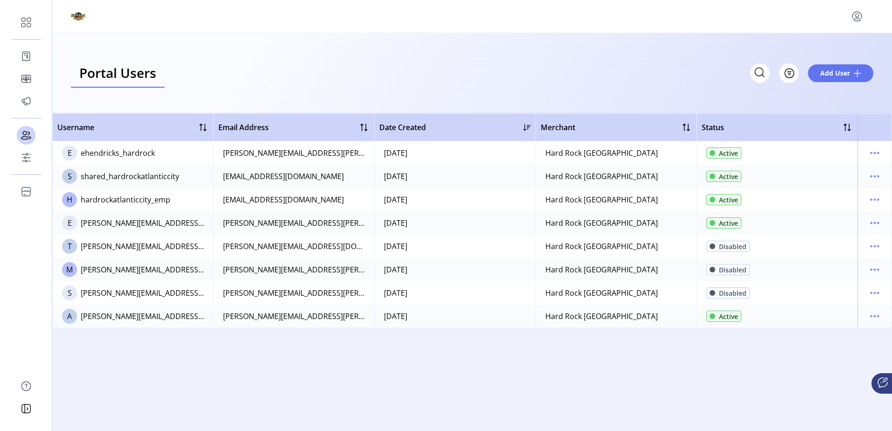
click at [857, 19] on icon "menu" at bounding box center [857, 16] width 15 height 15
click at [827, 55] on span "Sign Out" at bounding box center [824, 52] width 70 height 7
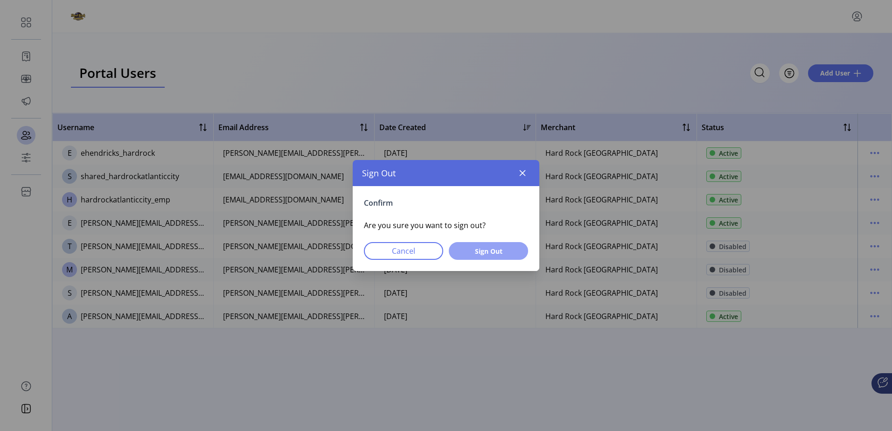
click at [473, 255] on span "Sign Out" at bounding box center [488, 251] width 55 height 10
